Goal: Task Accomplishment & Management: Use online tool/utility

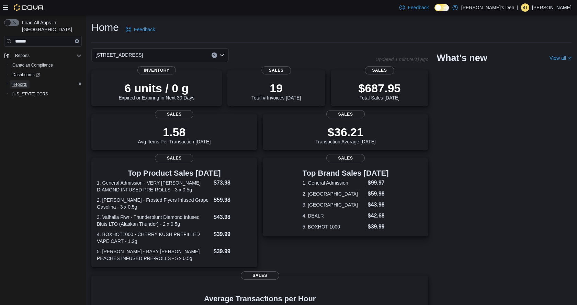
click at [25, 82] on span "Reports" at bounding box center [19, 84] width 14 height 5
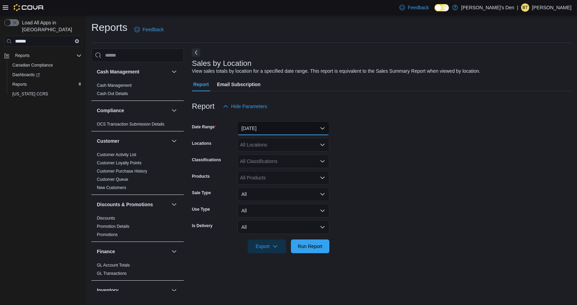
click at [264, 125] on button "[DATE]" at bounding box center [283, 129] width 92 height 14
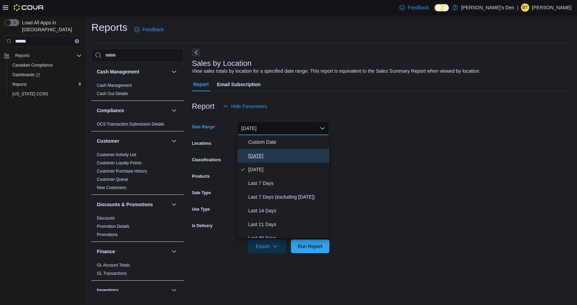
click at [263, 158] on span "[DATE]" at bounding box center [287, 156] width 78 height 8
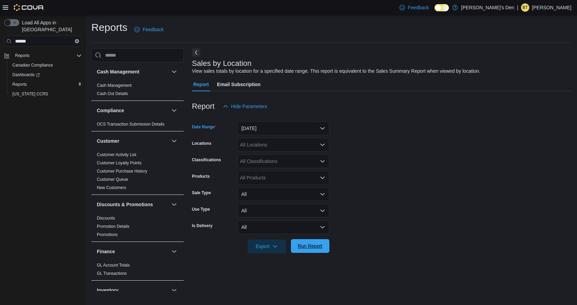
click at [307, 253] on div "Export Run Report" at bounding box center [260, 247] width 137 height 14
click at [313, 247] on span "Run Report" at bounding box center [310, 246] width 25 height 7
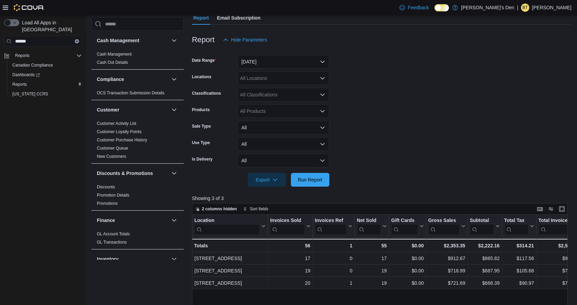
scroll to position [140, 0]
